Goal: Find specific page/section

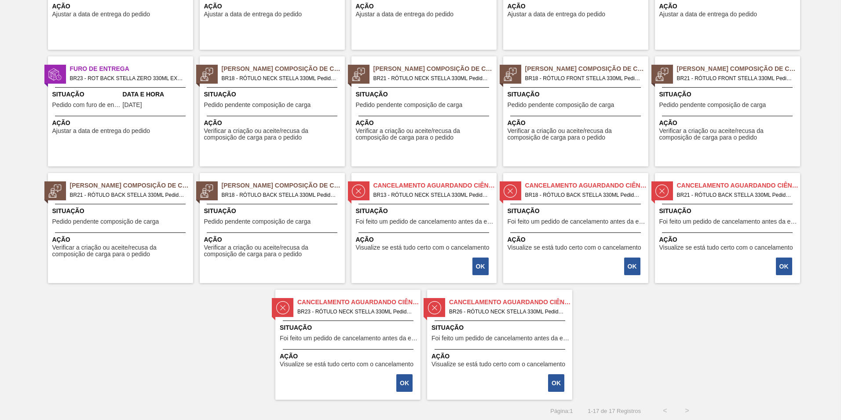
scroll to position [134, 0]
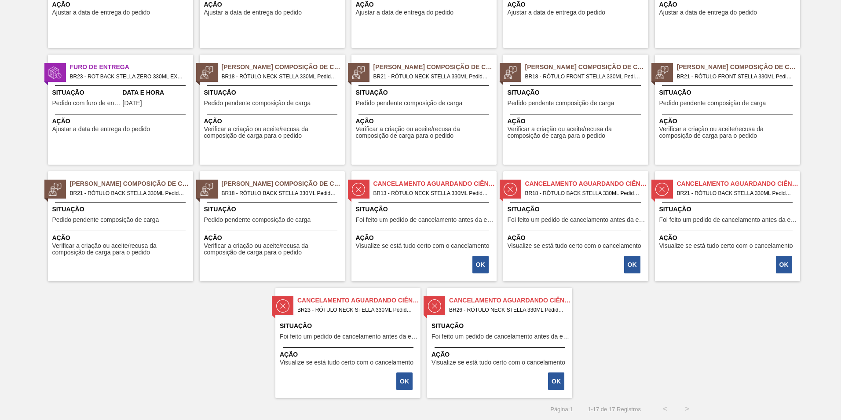
click at [395, 232] on div "Ação Visualize se está tudo certo com o cancelamento" at bounding box center [424, 240] width 145 height 18
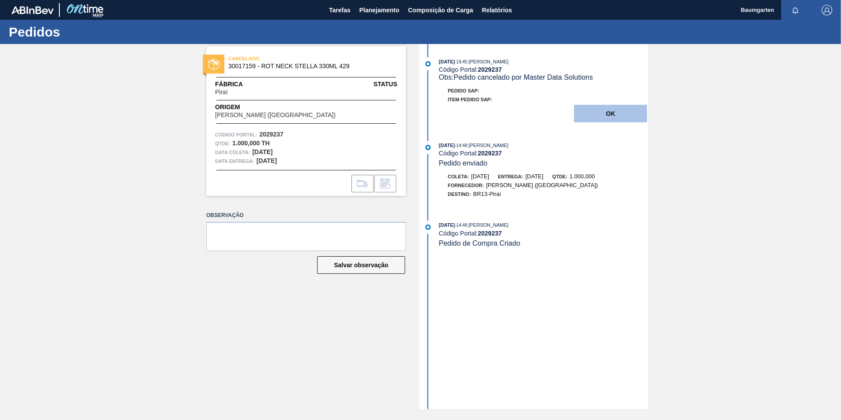
click at [602, 120] on button "OK" at bounding box center [610, 114] width 73 height 18
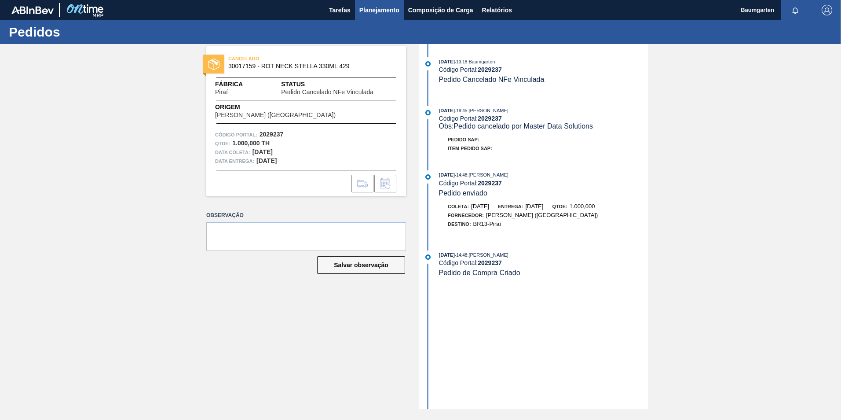
click at [374, 10] on span "Planejamento" at bounding box center [379, 10] width 40 height 11
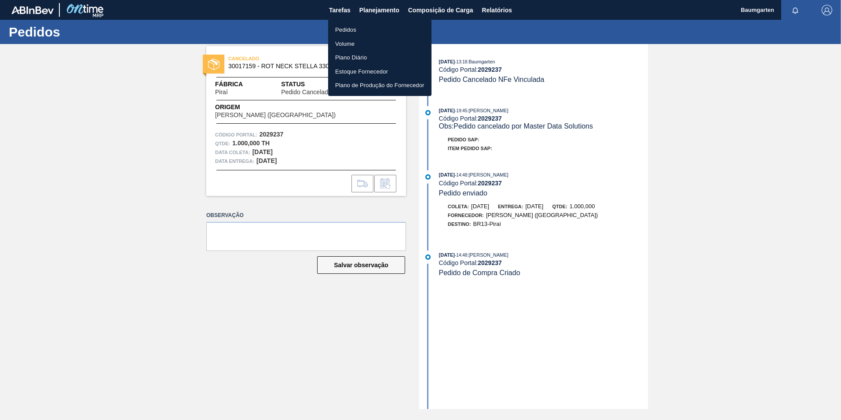
click at [338, 7] on div at bounding box center [420, 210] width 841 height 420
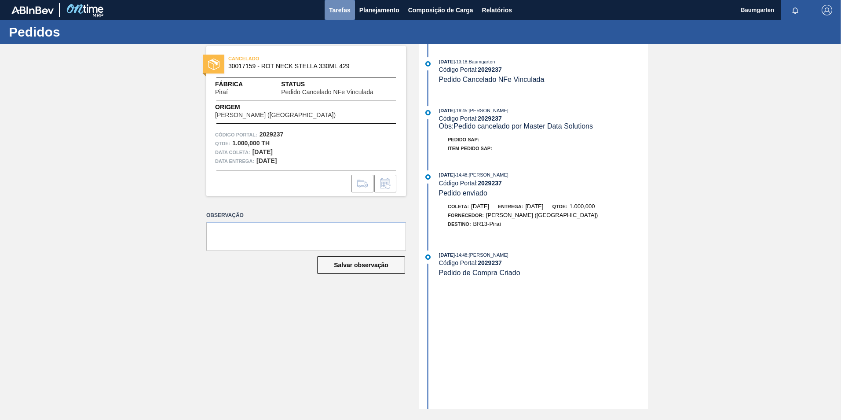
click at [337, 10] on span "Tarefas" at bounding box center [340, 10] width 22 height 11
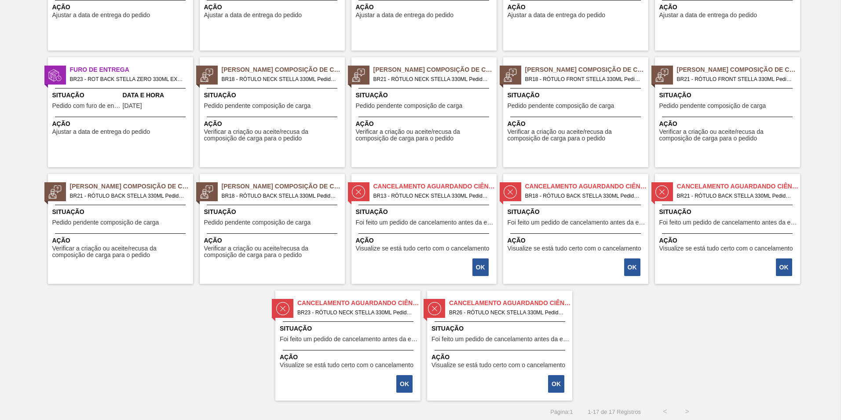
scroll to position [134, 0]
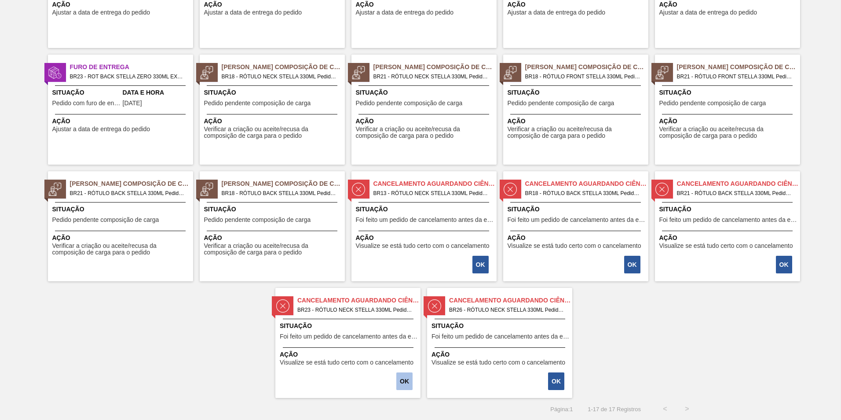
click at [406, 383] on button "OK" at bounding box center [404, 381] width 16 height 18
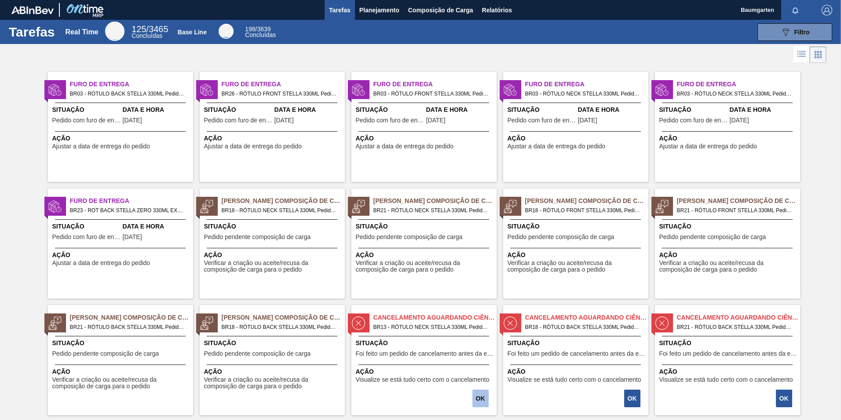
click at [483, 397] on button "OK" at bounding box center [481, 398] width 16 height 18
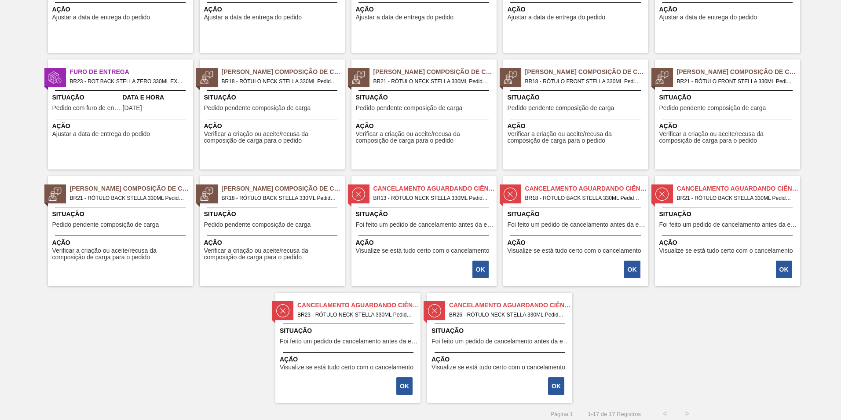
scroll to position [134, 0]
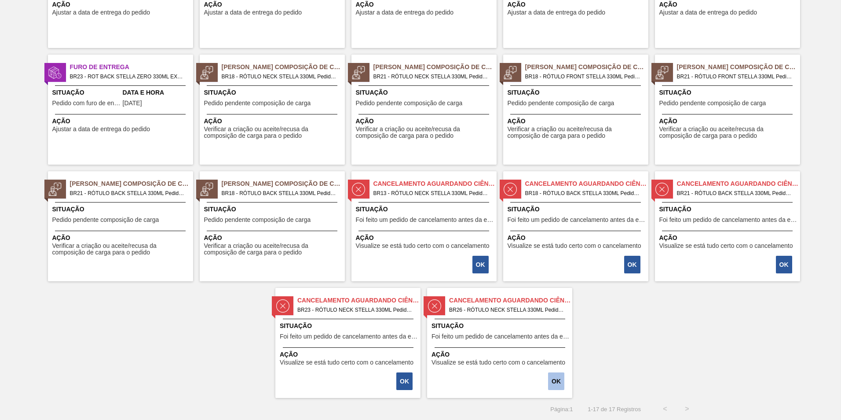
click at [558, 381] on button "OK" at bounding box center [556, 381] width 16 height 18
click at [632, 264] on button "OK" at bounding box center [632, 265] width 16 height 18
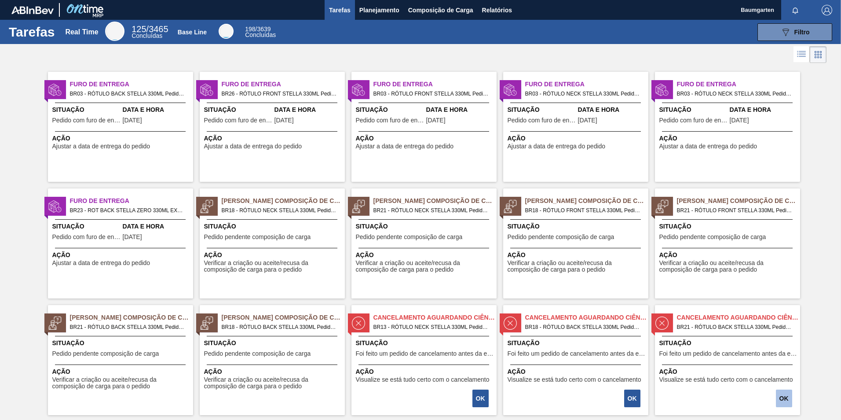
click at [782, 398] on button "OK" at bounding box center [784, 398] width 16 height 18
click at [382, 14] on span "Planejamento" at bounding box center [379, 10] width 40 height 11
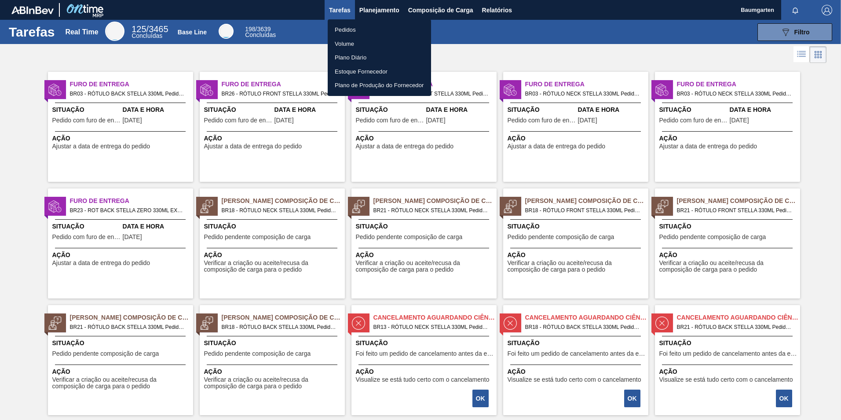
click at [345, 30] on li "Pedidos" at bounding box center [379, 30] width 103 height 14
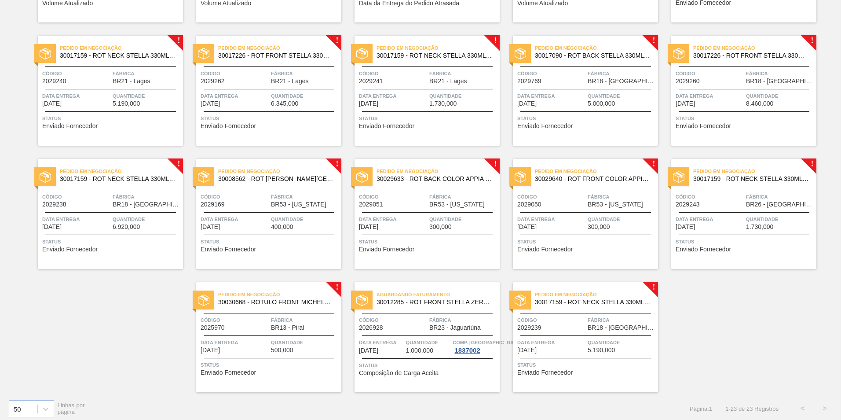
scroll to position [294, 0]
